Goal: Task Accomplishment & Management: Manage account settings

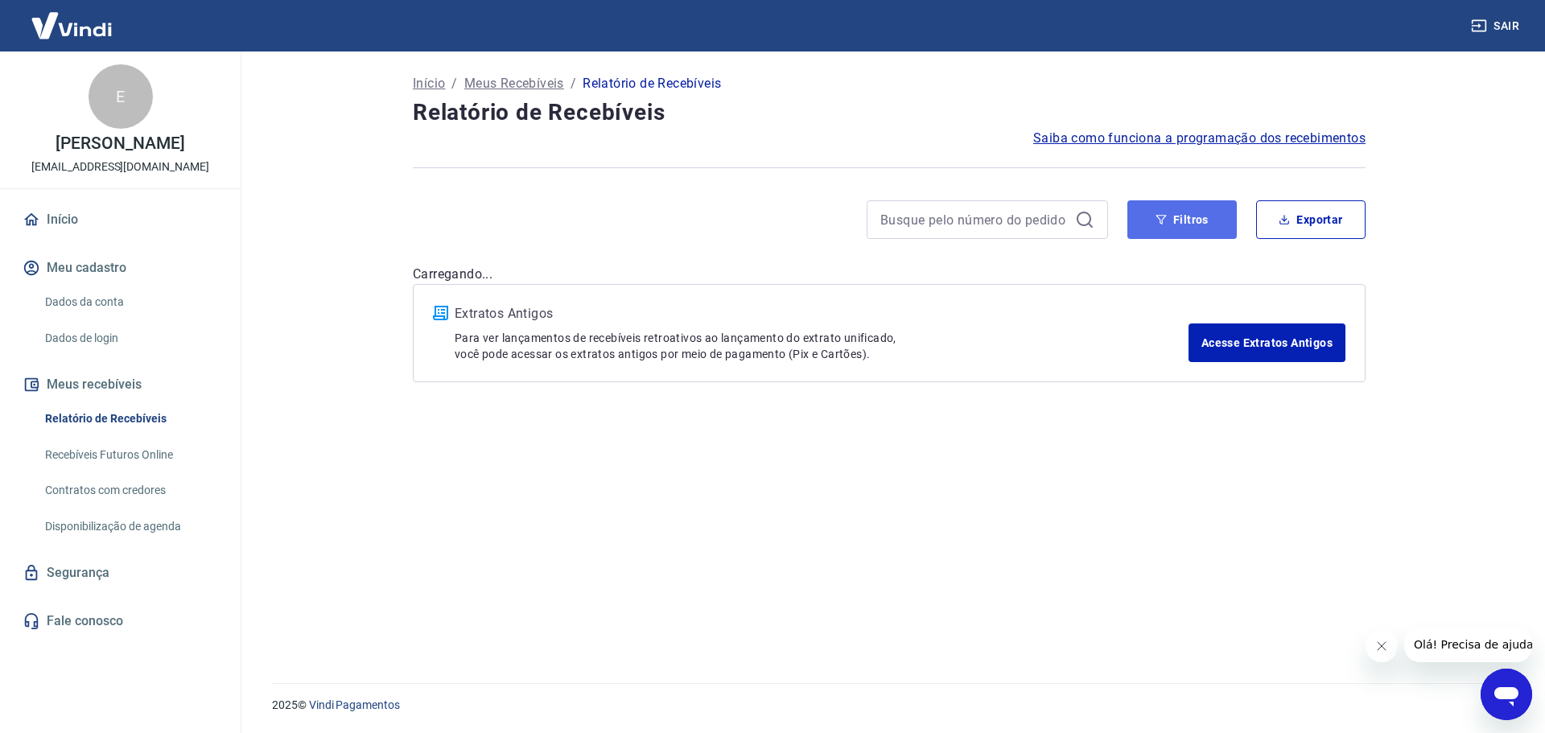
click at [1183, 227] on button "Filtros" at bounding box center [1181, 219] width 109 height 39
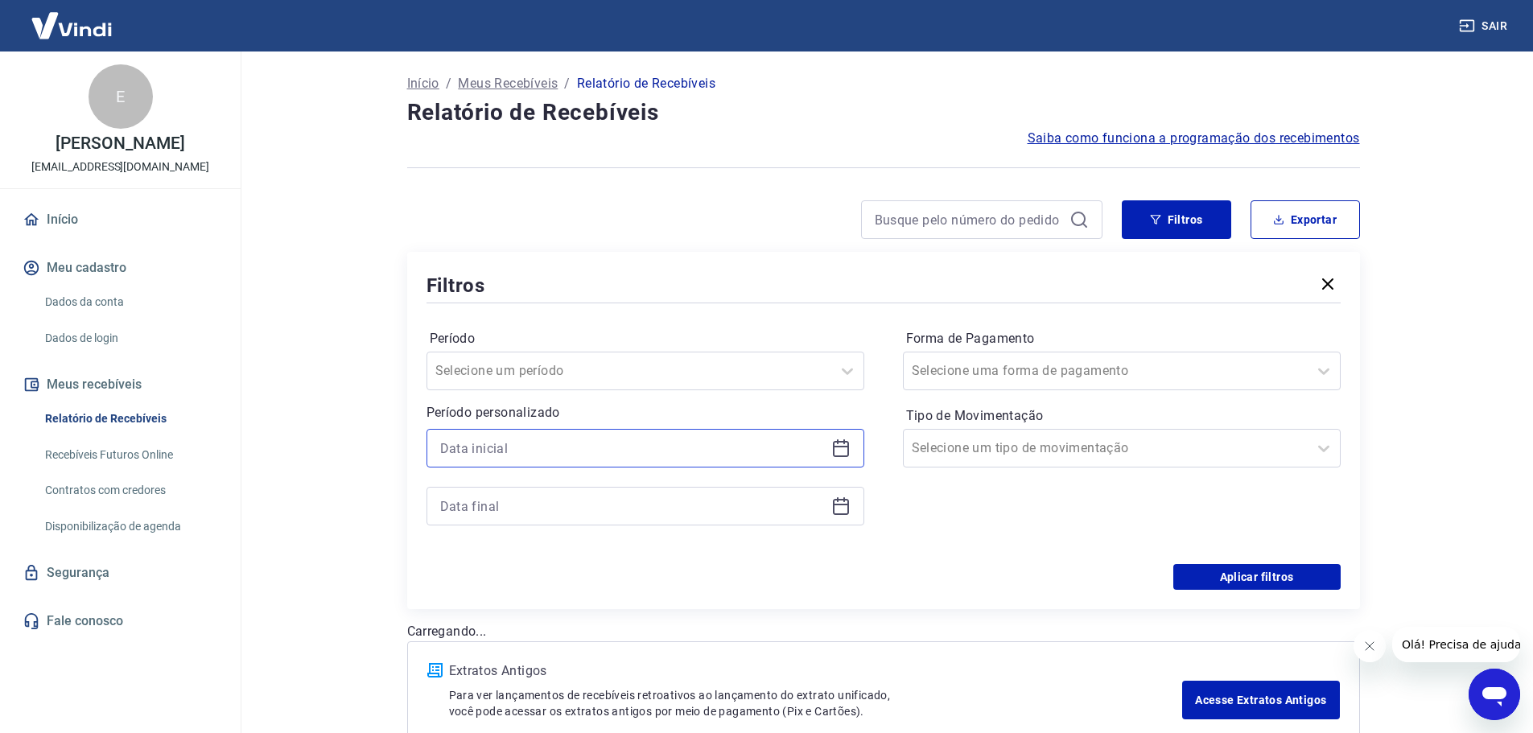
click at [696, 459] on input at bounding box center [632, 448] width 385 height 24
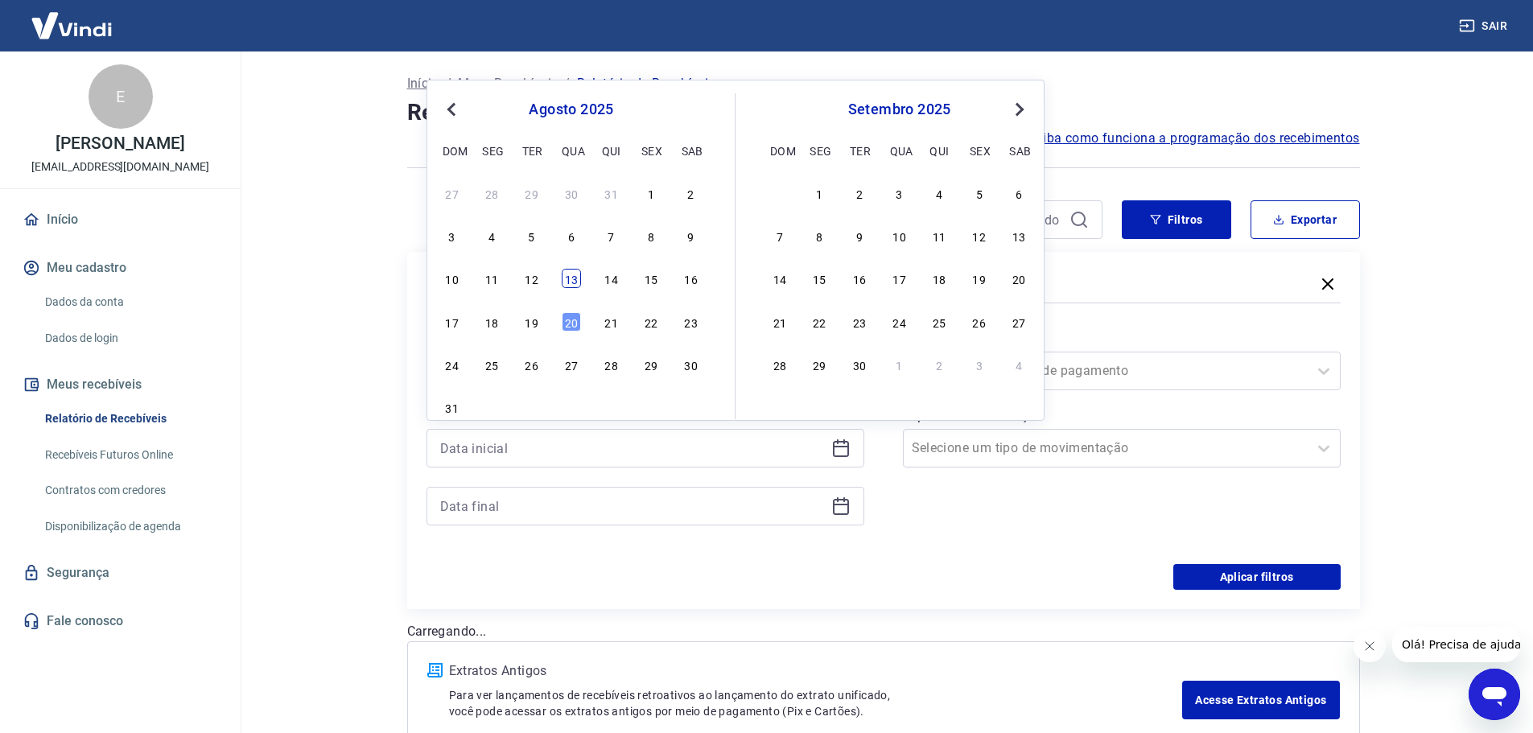
click at [574, 274] on div "13" at bounding box center [571, 278] width 19 height 19
type input "[DATE]"
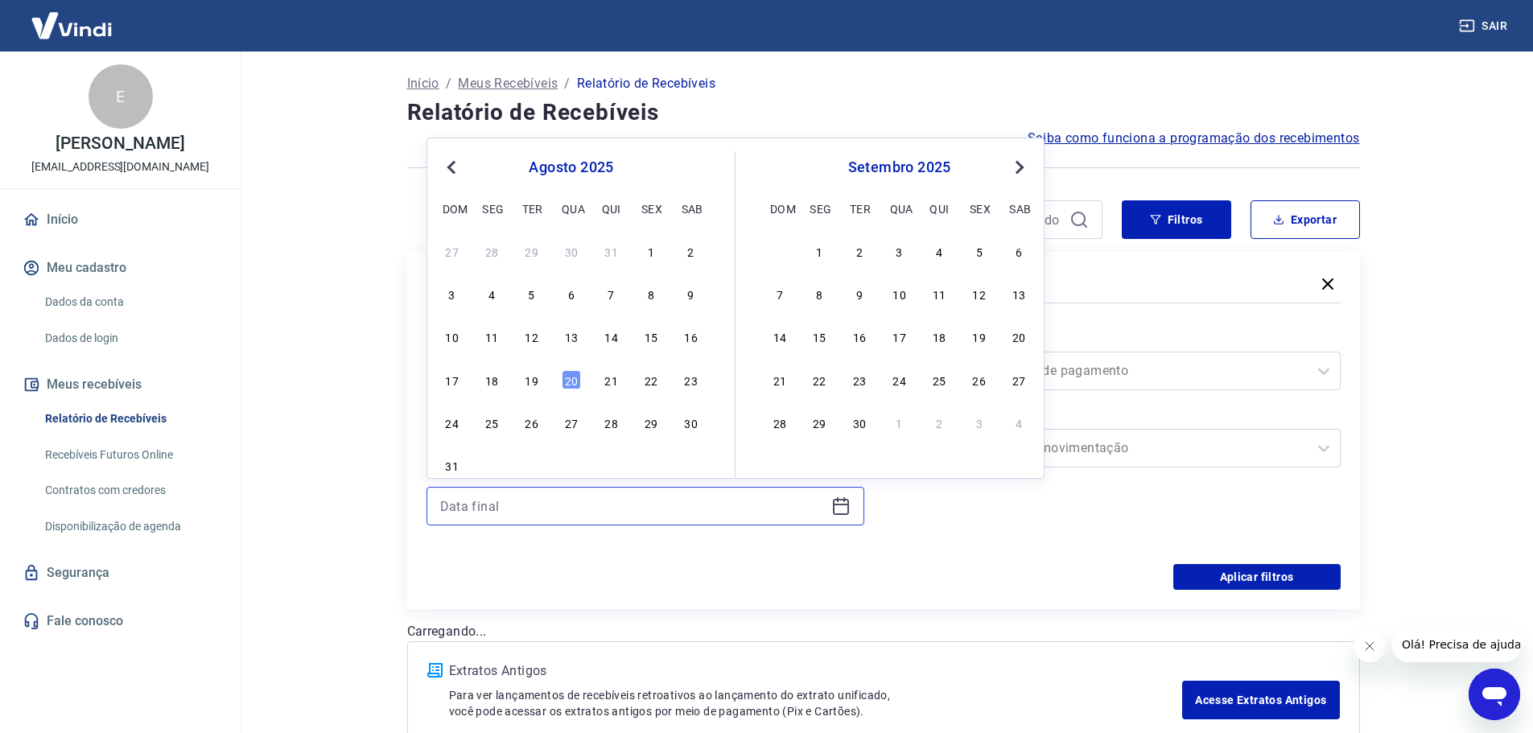
click at [560, 507] on input at bounding box center [632, 506] width 385 height 24
click at [578, 382] on div "20" at bounding box center [571, 379] width 19 height 19
type input "[DATE]"
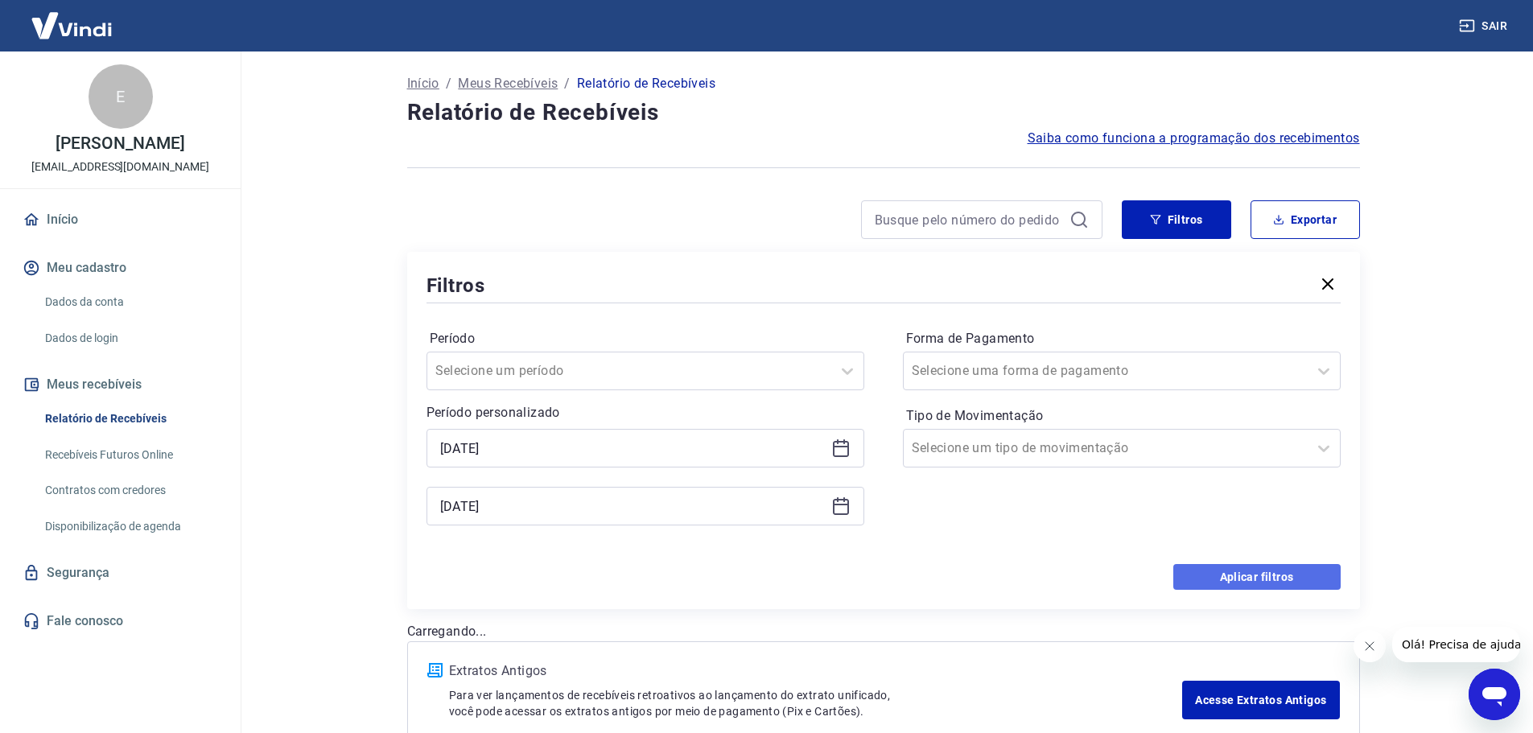
click at [1274, 576] on button "Aplicar filtros" at bounding box center [1256, 577] width 167 height 26
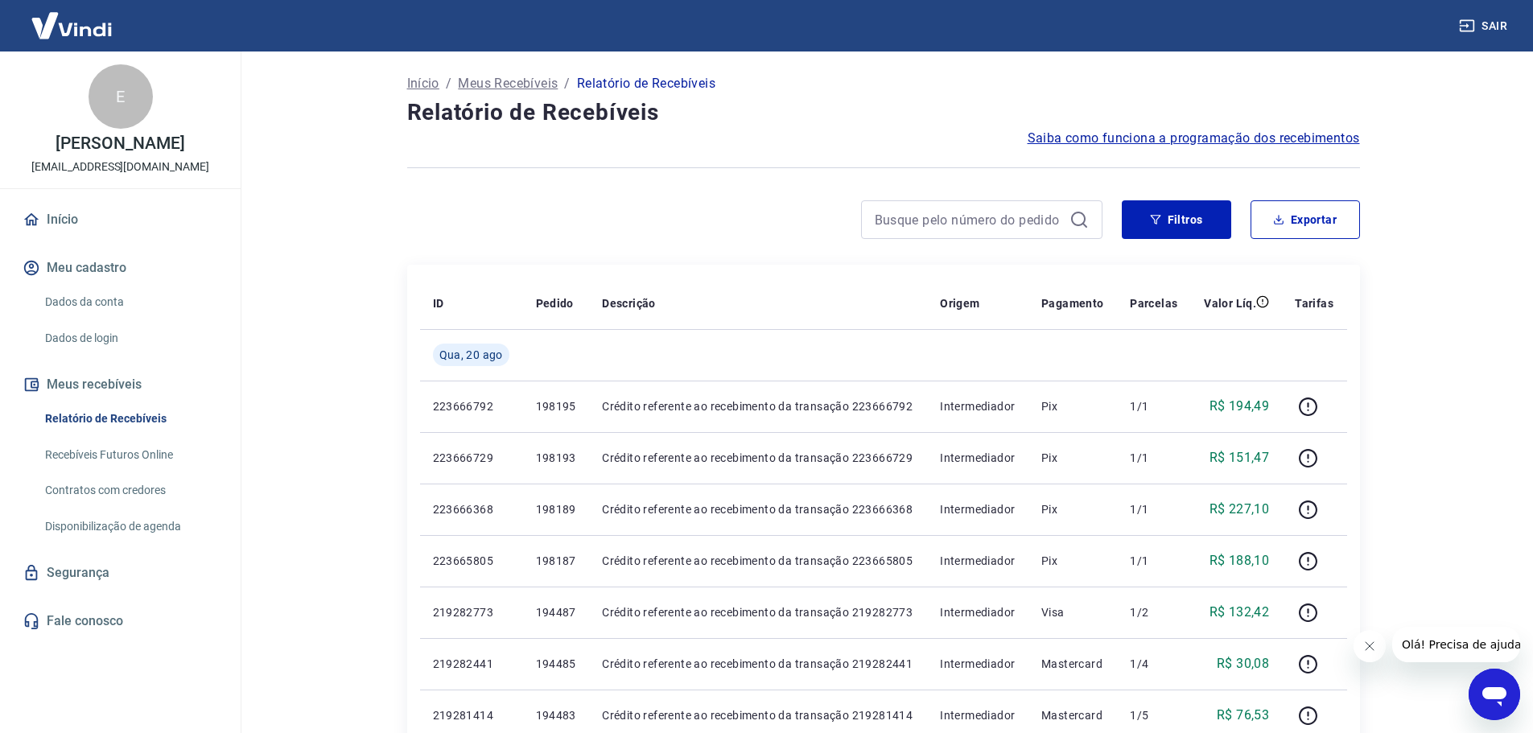
click at [1489, 314] on main "Início / Meus Recebíveis / Relatório de Recebíveis Relatório de Recebíveis Saib…" at bounding box center [882, 391] width 1299 height 681
click at [1311, 224] on button "Exportar" at bounding box center [1304, 219] width 109 height 39
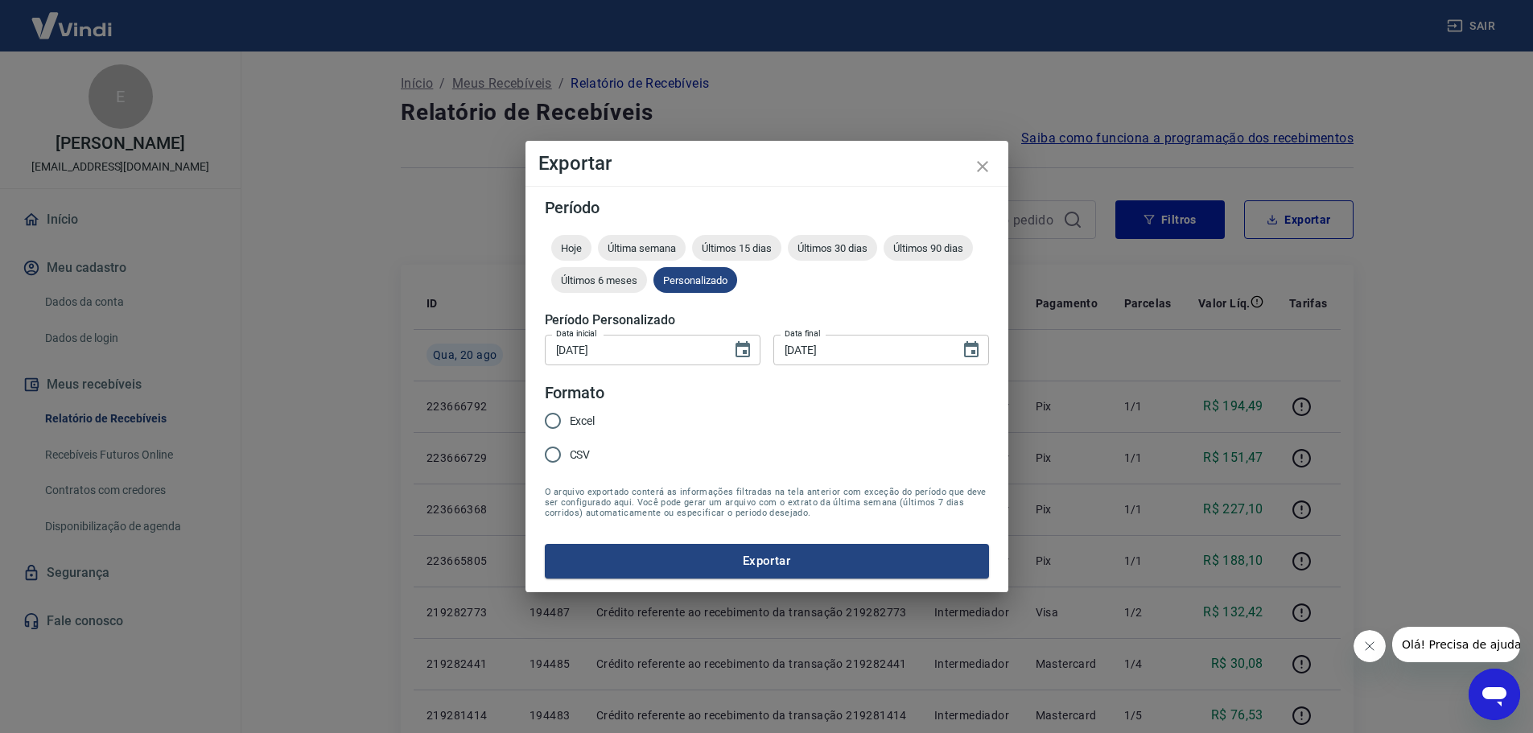
type input "[DATE]"
click at [561, 422] on input "Excel" at bounding box center [558, 421] width 34 height 34
radio input "true"
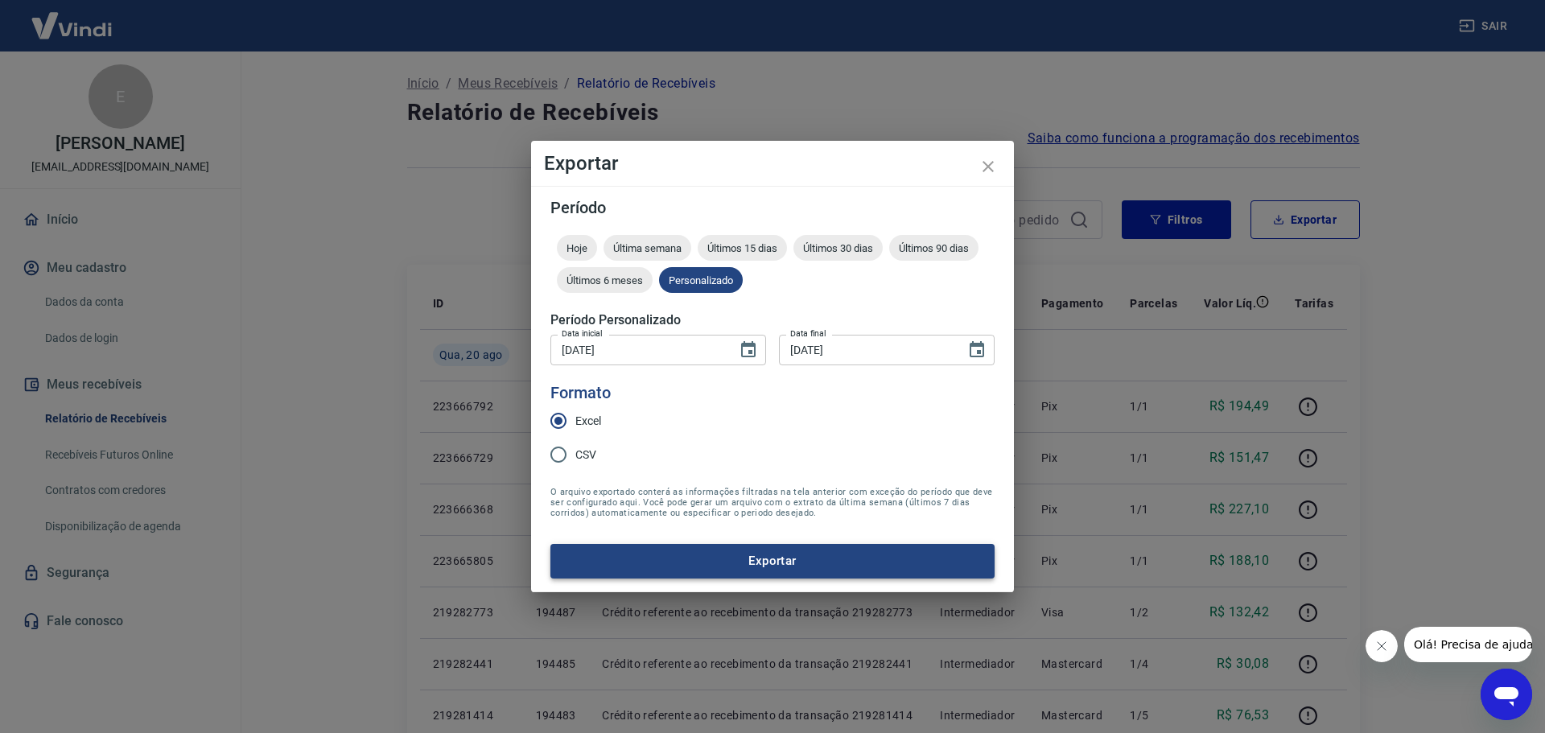
click at [770, 562] on button "Exportar" at bounding box center [772, 561] width 444 height 34
